Goal: Task Accomplishment & Management: Complete application form

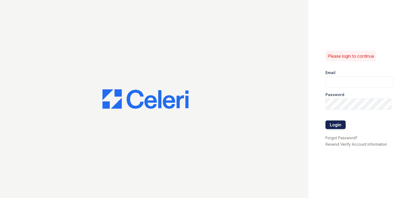
type input "[DOMAIN_NAME][EMAIL_ADDRESS][DOMAIN_NAME]"
click at [332, 127] on button "Login" at bounding box center [335, 125] width 20 height 9
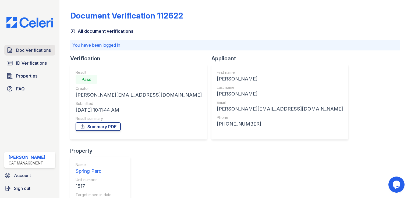
click at [20, 50] on span "Doc Verifications" at bounding box center [33, 50] width 35 height 6
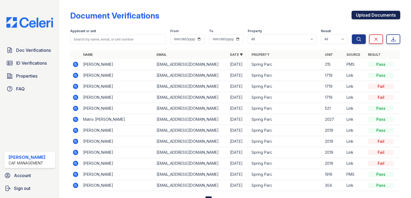
click at [384, 17] on link "Upload Documents" at bounding box center [376, 15] width 49 height 9
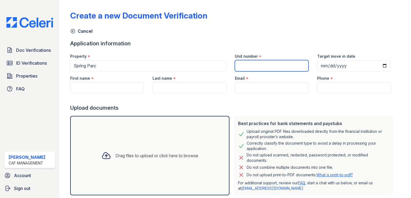
click at [260, 64] on input "Unit number" at bounding box center [272, 65] width 74 height 11
type input "913"
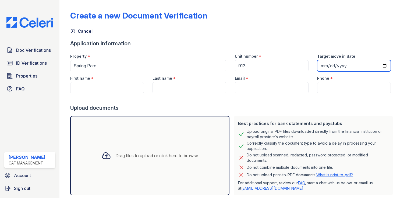
click at [375, 65] on input "Target move in date" at bounding box center [354, 65] width 74 height 11
type input "[DATE]"
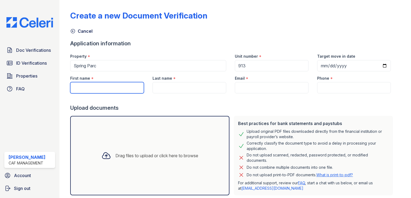
click at [94, 85] on input "First name" at bounding box center [107, 87] width 74 height 11
type input "[PERSON_NAME]"
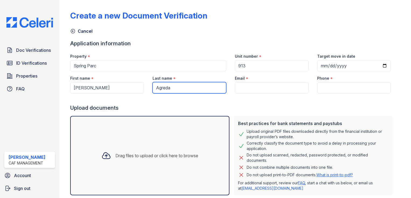
type input "Agreda"
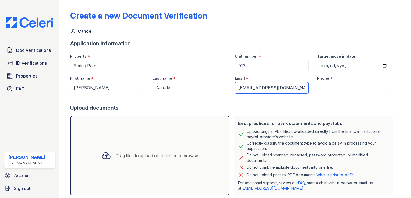
type input "[EMAIL_ADDRESS][DOMAIN_NAME]"
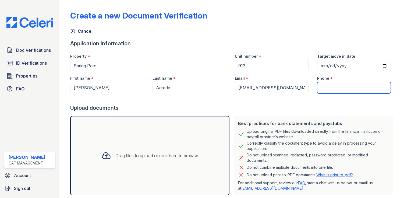
click at [338, 87] on input "Phone" at bounding box center [354, 87] width 74 height 11
type input "4692239965"
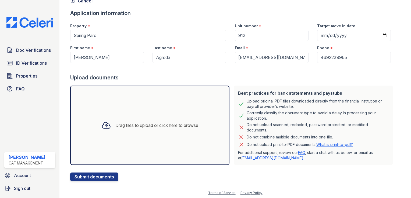
scroll to position [31, 0]
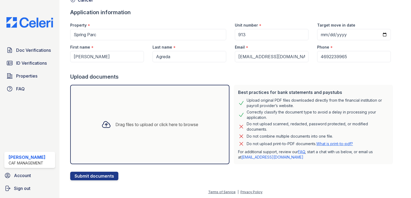
click at [139, 123] on div "Drag files to upload or click here to browse" at bounding box center [156, 125] width 83 height 6
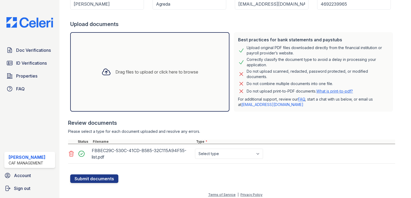
scroll to position [87, 0]
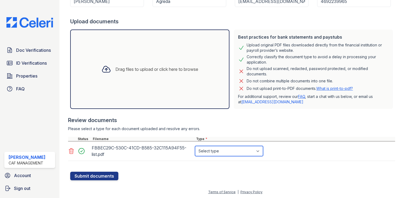
click at [233, 151] on select "Select type Paystub Bank Statement Offer Letter Tax Documents Benefit Award Let…" at bounding box center [229, 151] width 68 height 10
select select "bank_statement"
click at [195, 146] on select "Select type Paystub Bank Statement Offer Letter Tax Documents Benefit Award Let…" at bounding box center [229, 151] width 68 height 10
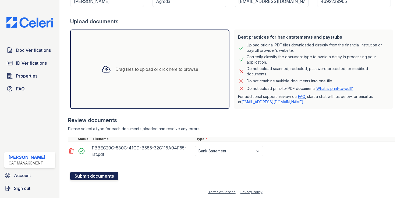
click at [95, 178] on button "Submit documents" at bounding box center [94, 176] width 48 height 9
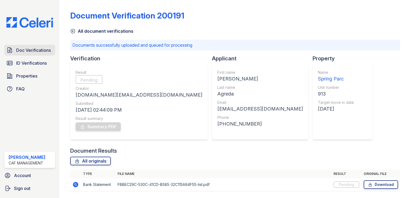
click at [33, 51] on span "Doc Verifications" at bounding box center [33, 50] width 35 height 6
